Goal: Check status: Check status

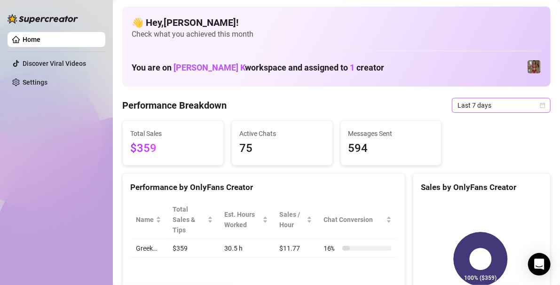
click at [518, 104] on span "Last 7 days" at bounding box center [500, 105] width 87 height 14
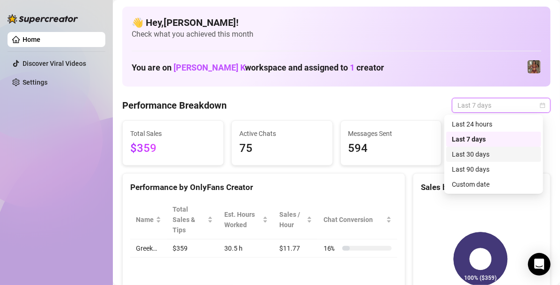
click at [479, 152] on div "Last 30 days" at bounding box center [494, 154] width 84 height 10
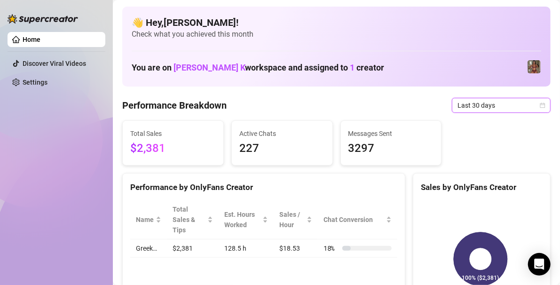
click at [531, 106] on span "Last 30 days" at bounding box center [500, 105] width 87 height 14
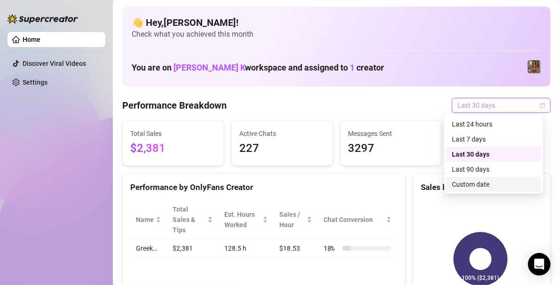
click at [477, 180] on div "Custom date" at bounding box center [494, 184] width 84 height 10
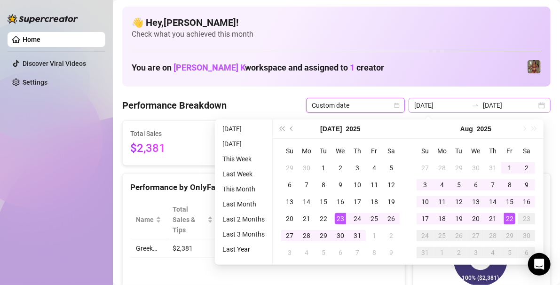
click at [529, 103] on div "[DATE] [DATE]" at bounding box center [479, 105] width 142 height 15
click at [430, 65] on div "You are on [PERSON_NAME] K workspace and assigned to 1 creator" at bounding box center [336, 67] width 409 height 20
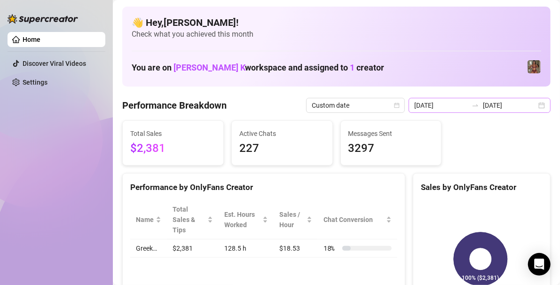
click at [533, 108] on div "[DATE] [DATE]" at bounding box center [479, 105] width 142 height 15
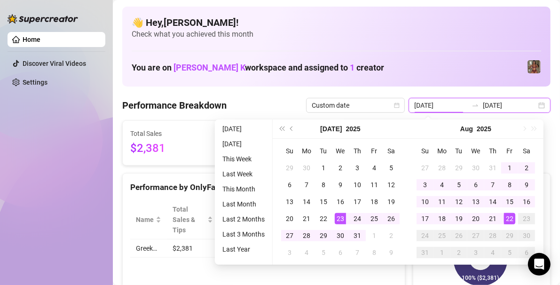
type input "[DATE]"
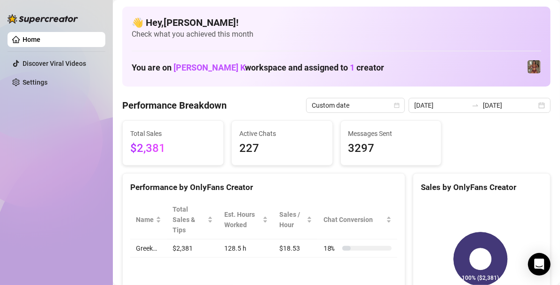
click at [476, 64] on div "You are on [PERSON_NAME] K workspace and assigned to 1 creator" at bounding box center [336, 67] width 409 height 20
click at [376, 102] on span "Custom date" at bounding box center [355, 105] width 87 height 14
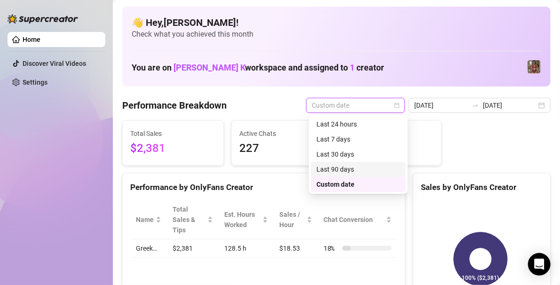
click at [347, 168] on div "Last 90 days" at bounding box center [358, 169] width 84 height 10
